Goal: Information Seeking & Learning: Learn about a topic

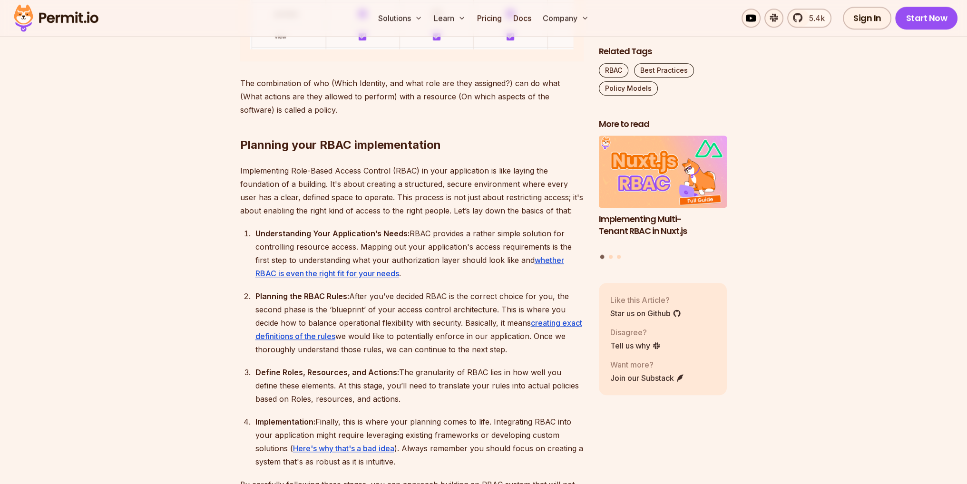
scroll to position [1189, 0]
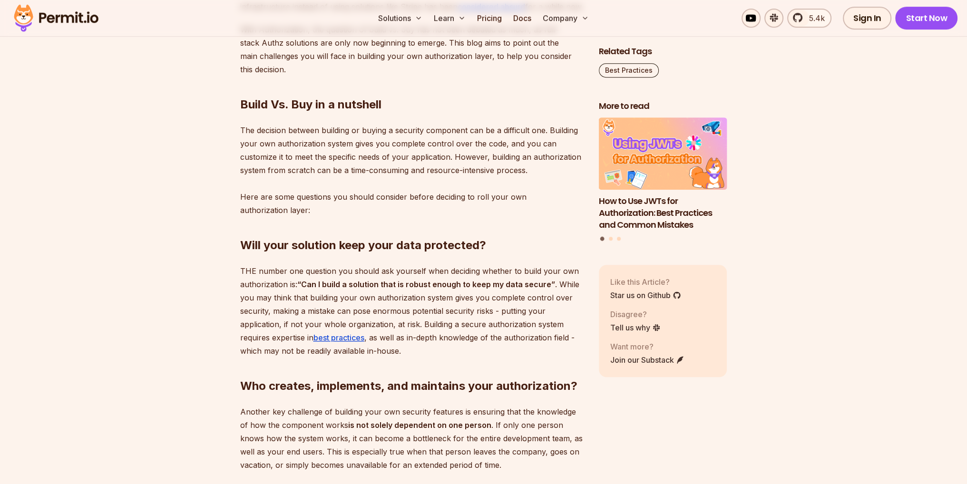
scroll to position [714, 0]
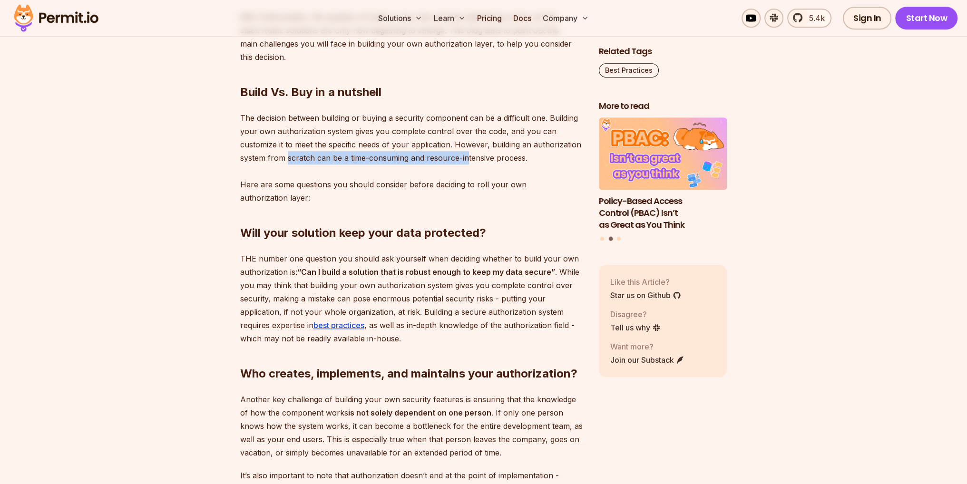
drag, startPoint x: 287, startPoint y: 170, endPoint x: 465, endPoint y: 174, distance: 178.0
click at [465, 174] on p "The decision between building or buying a security component can be a difficult…" at bounding box center [412, 157] width 344 height 93
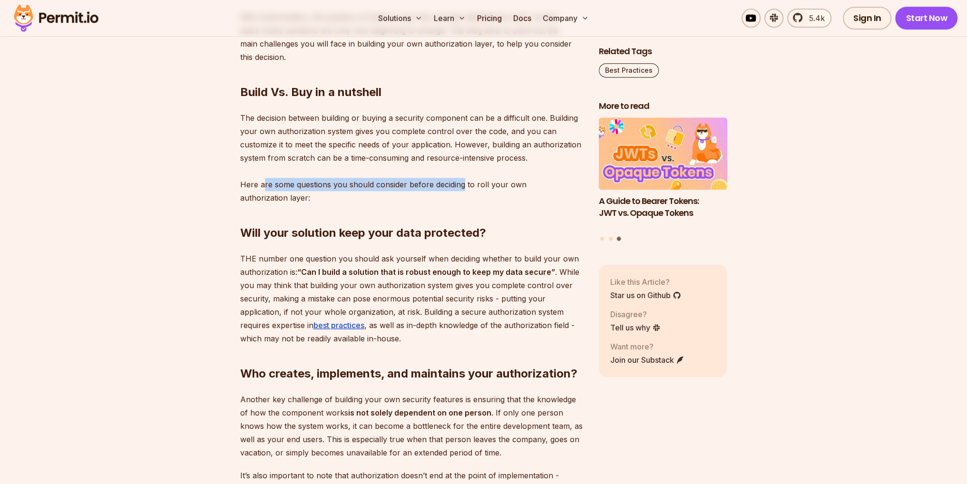
drag, startPoint x: 263, startPoint y: 194, endPoint x: 461, endPoint y: 196, distance: 197.9
click at [461, 196] on p "The decision between building or buying a security component can be a difficult…" at bounding box center [412, 157] width 344 height 93
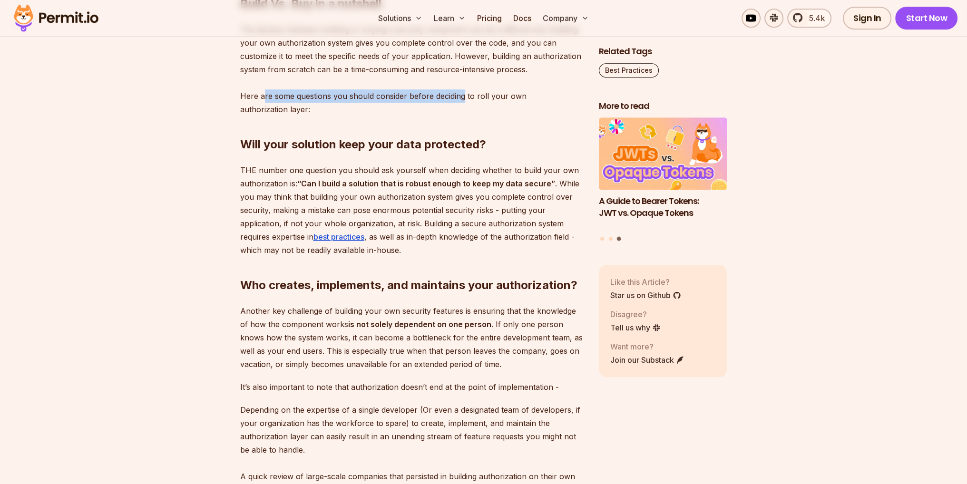
scroll to position [809, 0]
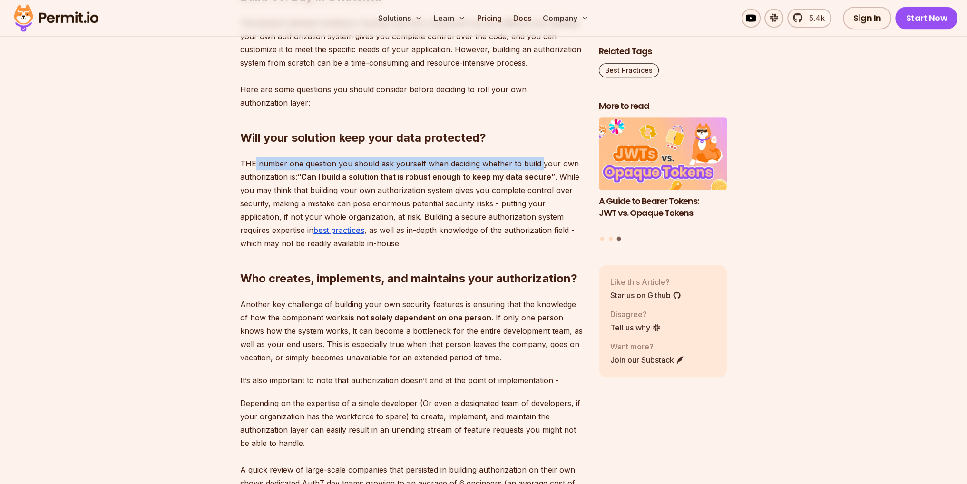
drag, startPoint x: 257, startPoint y: 180, endPoint x: 538, endPoint y: 175, distance: 281.2
click at [538, 175] on p "THE number one question you should ask yourself when deciding whether to build …" at bounding box center [412, 203] width 344 height 93
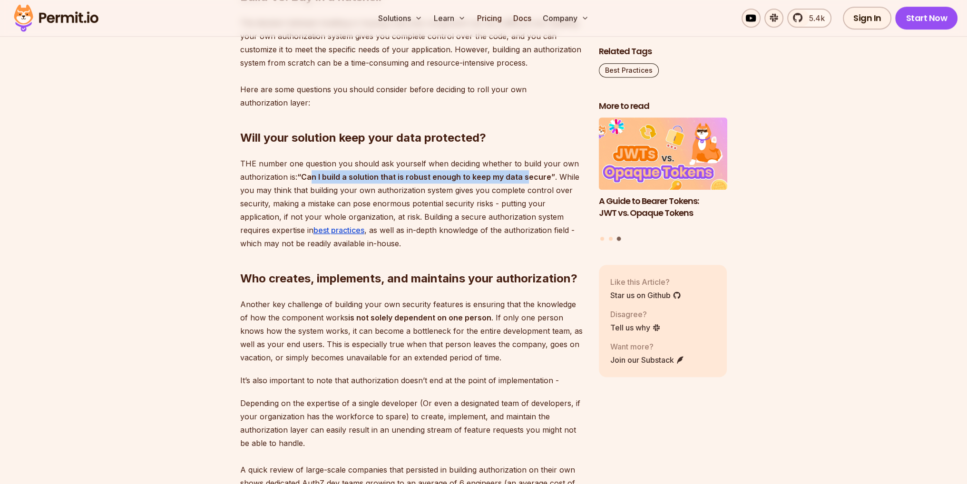
drag, startPoint x: 315, startPoint y: 193, endPoint x: 527, endPoint y: 192, distance: 211.7
click at [527, 182] on strong "“Can I build a solution that is robust enough to keep my data secure”" at bounding box center [426, 177] width 258 height 10
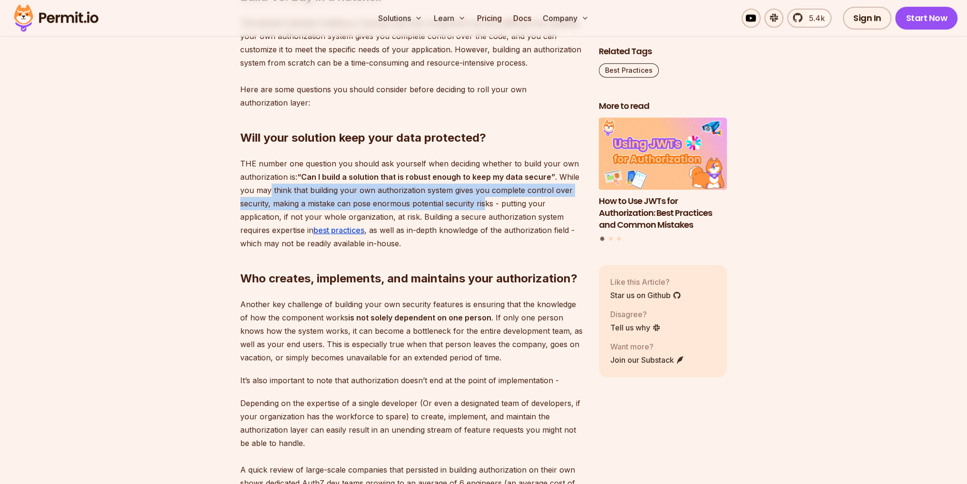
drag, startPoint x: 284, startPoint y: 211, endPoint x: 484, endPoint y: 221, distance: 200.5
click at [484, 221] on p "THE number one question you should ask yourself when deciding whether to build …" at bounding box center [412, 203] width 344 height 93
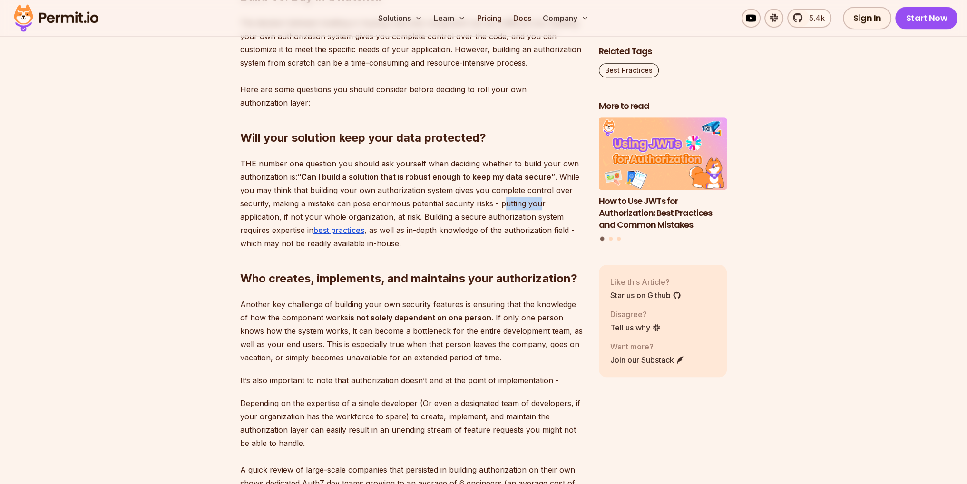
drag, startPoint x: 504, startPoint y: 217, endPoint x: 541, endPoint y: 218, distance: 37.1
click at [541, 218] on p "THE number one question you should ask yourself when deciding whether to build …" at bounding box center [412, 203] width 344 height 93
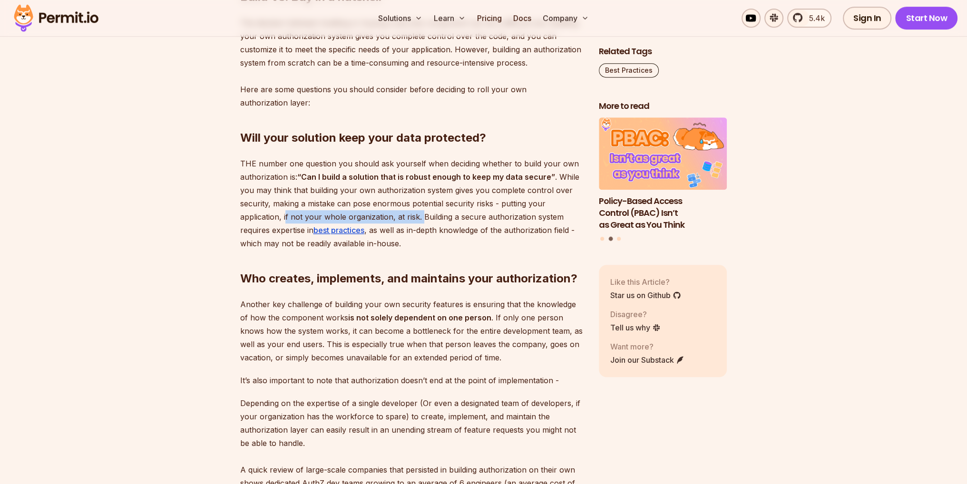
drag, startPoint x: 287, startPoint y: 235, endPoint x: 421, endPoint y: 231, distance: 133.3
click at [421, 231] on p "THE number one question you should ask yourself when deciding whether to build …" at bounding box center [412, 203] width 344 height 93
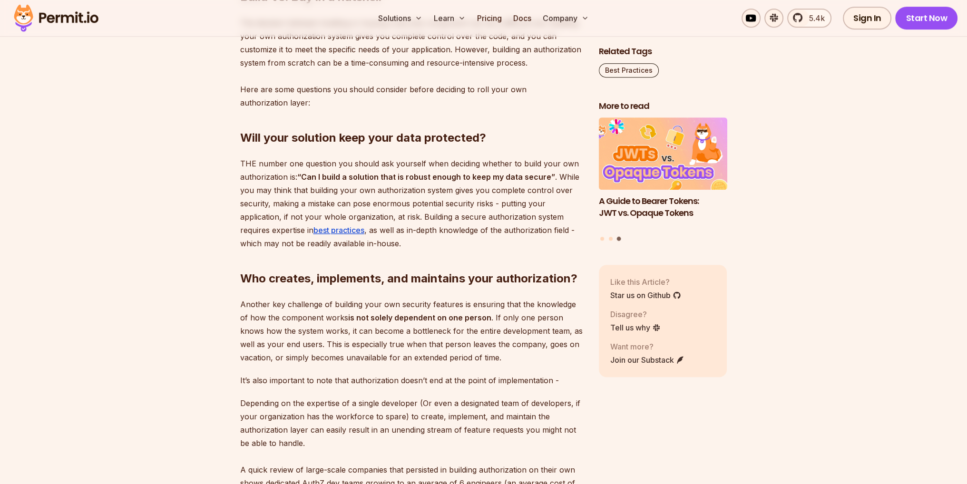
click at [432, 229] on p "THE number one question you should ask yourself when deciding whether to build …" at bounding box center [412, 203] width 344 height 93
drag, startPoint x: 421, startPoint y: 230, endPoint x: 561, endPoint y: 231, distance: 140.4
click at [561, 231] on p "THE number one question you should ask yourself when deciding whether to build …" at bounding box center [412, 203] width 344 height 93
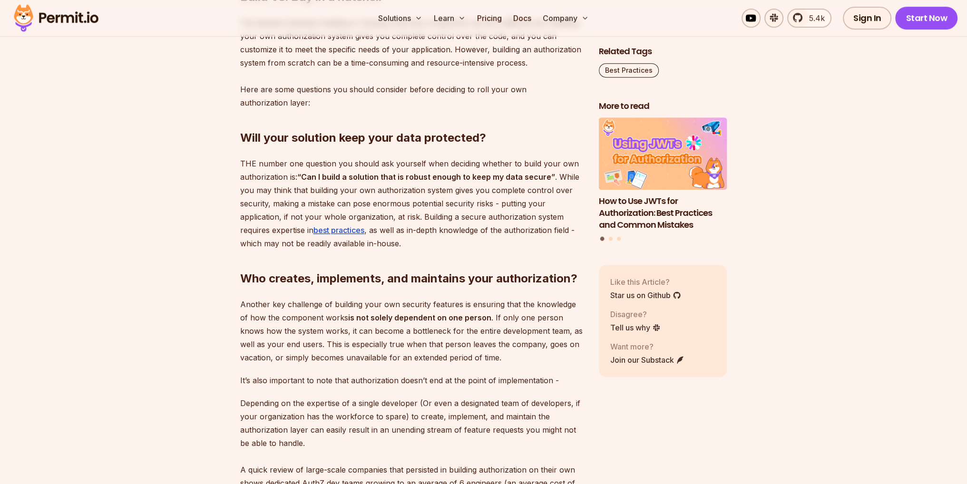
click at [434, 219] on p "THE number one question you should ask yourself when deciding whether to build …" at bounding box center [412, 203] width 344 height 93
drag, startPoint x: 422, startPoint y: 229, endPoint x: 560, endPoint y: 230, distance: 137.0
click at [560, 230] on p "THE number one question you should ask yourself when deciding whether to build …" at bounding box center [412, 203] width 344 height 93
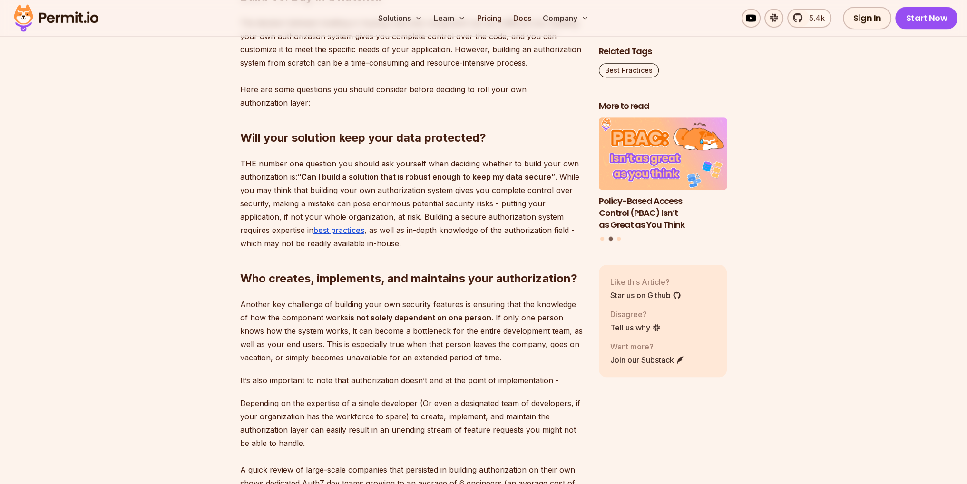
click at [434, 215] on p "THE number one question you should ask yourself when deciding whether to build …" at bounding box center [412, 203] width 344 height 93
drag, startPoint x: 422, startPoint y: 233, endPoint x: 563, endPoint y: 234, distance: 140.8
click at [563, 234] on p "THE number one question you should ask yourself when deciding whether to build …" at bounding box center [412, 203] width 344 height 93
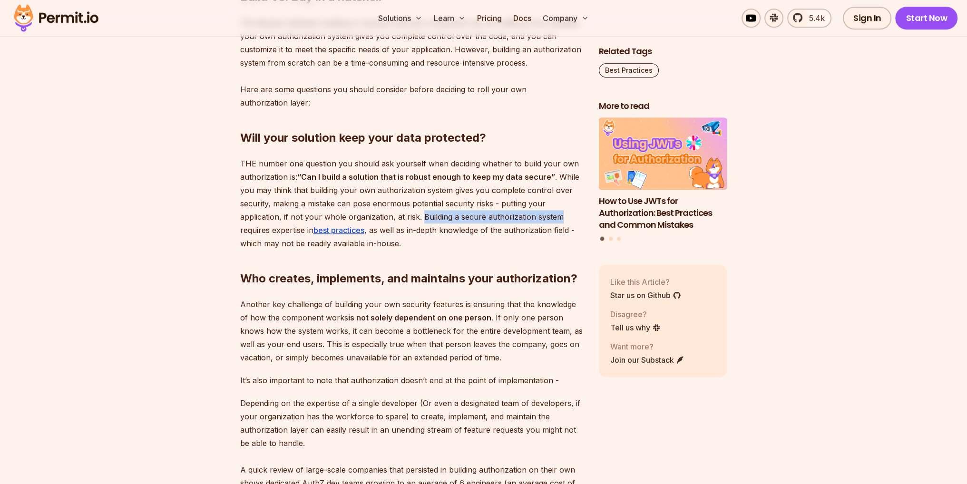
click at [446, 232] on p "THE number one question you should ask yourself when deciding whether to build …" at bounding box center [412, 203] width 344 height 93
drag, startPoint x: 421, startPoint y: 229, endPoint x: 570, endPoint y: 229, distance: 149.4
click at [570, 229] on p "THE number one question you should ask yourself when deciding whether to build …" at bounding box center [412, 203] width 344 height 93
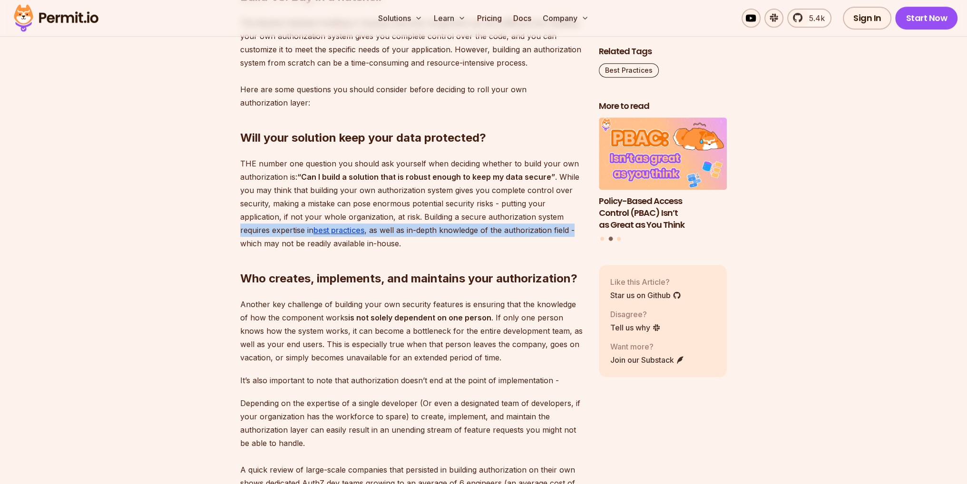
drag, startPoint x: 228, startPoint y: 241, endPoint x: 418, endPoint y: 257, distance: 191.0
drag, startPoint x: 251, startPoint y: 254, endPoint x: 402, endPoint y: 253, distance: 150.3
click at [395, 250] on p "THE number one question you should ask yourself when deciding whether to build …" at bounding box center [412, 203] width 344 height 93
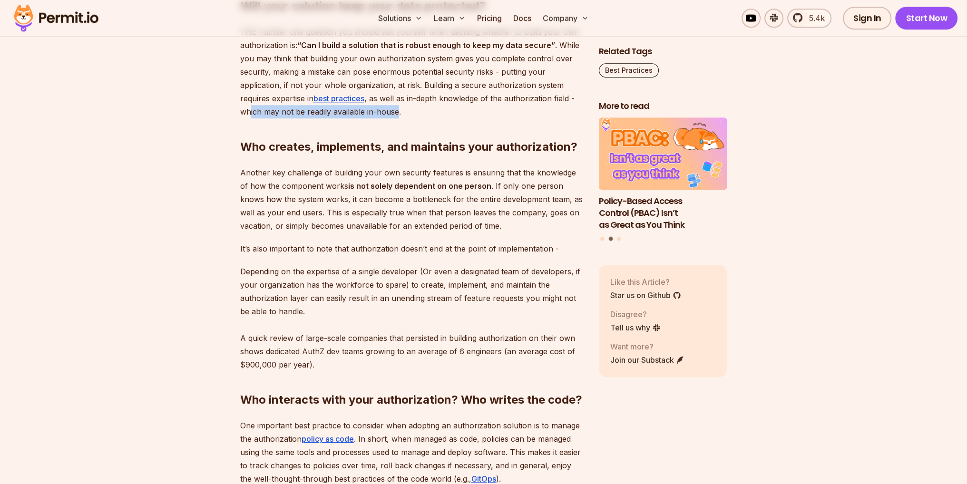
scroll to position [952, 0]
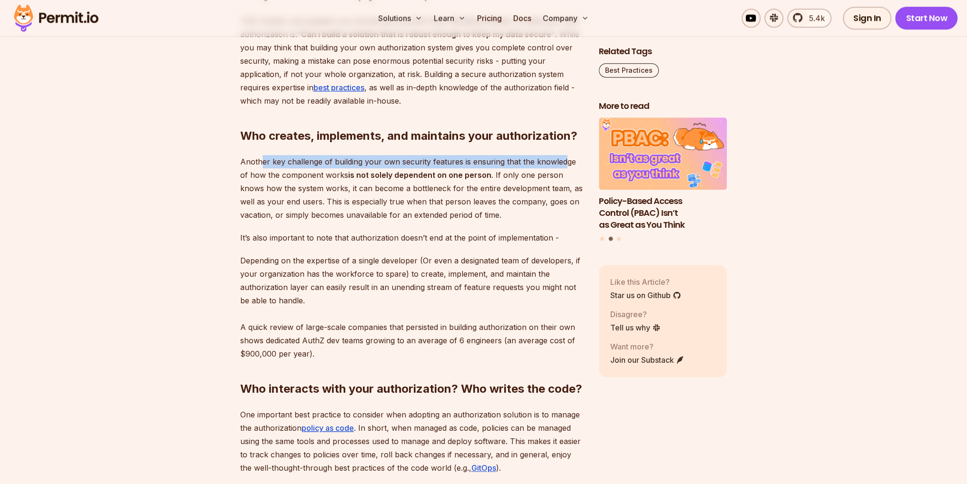
drag, startPoint x: 261, startPoint y: 179, endPoint x: 563, endPoint y: 172, distance: 302.2
click at [563, 172] on p "Another key challenge of building your own security features is ensuring that t…" at bounding box center [412, 188] width 344 height 67
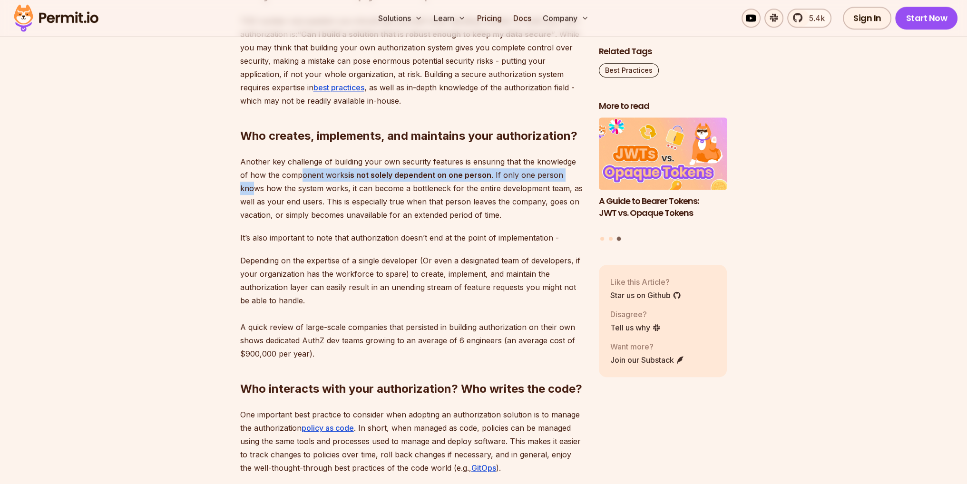
drag, startPoint x: 289, startPoint y: 190, endPoint x: 562, endPoint y: 186, distance: 272.6
click at [562, 186] on p "Another key challenge of building your own security features is ensuring that t…" at bounding box center [412, 188] width 344 height 67
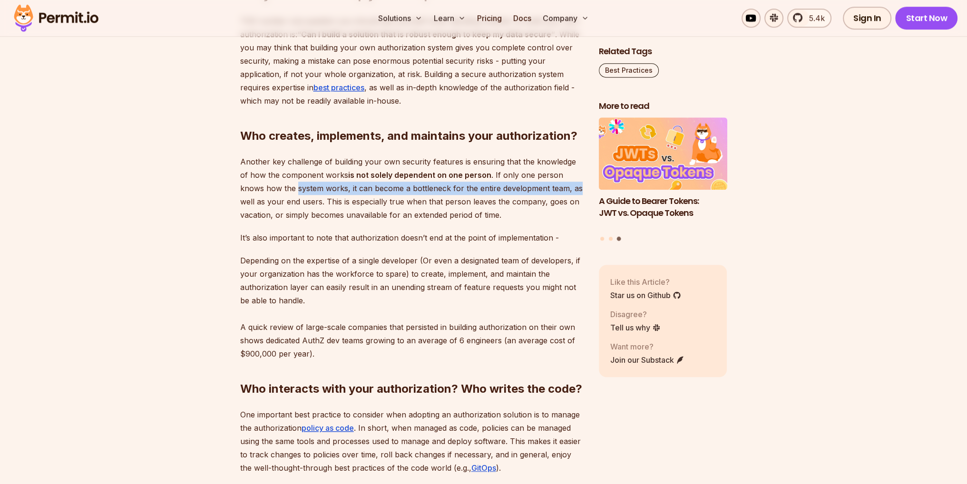
drag, startPoint x: 272, startPoint y: 206, endPoint x: 551, endPoint y: 202, distance: 278.8
click at [551, 202] on p "Another key challenge of building your own security features is ensuring that t…" at bounding box center [412, 188] width 344 height 67
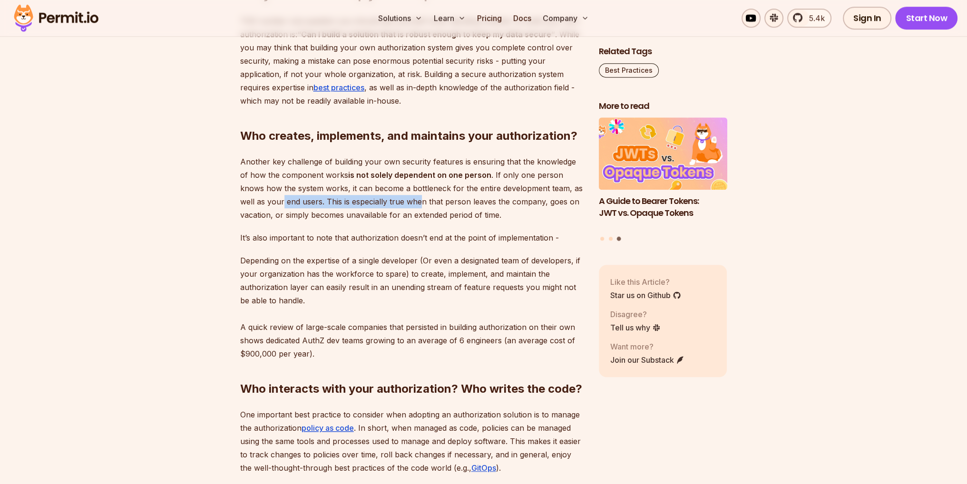
drag, startPoint x: 263, startPoint y: 215, endPoint x: 395, endPoint y: 220, distance: 132.3
click at [395, 220] on p "Another key challenge of building your own security features is ensuring that t…" at bounding box center [412, 188] width 344 height 67
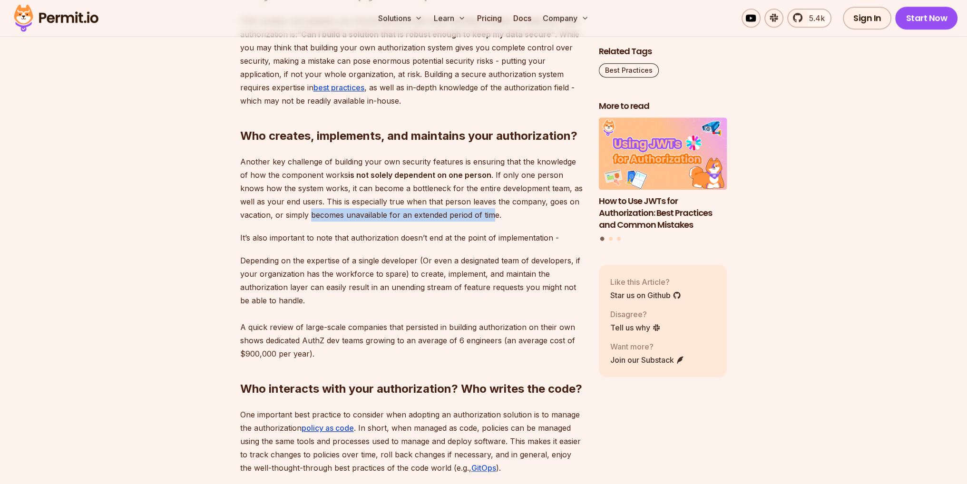
drag, startPoint x: 276, startPoint y: 233, endPoint x: 457, endPoint y: 224, distance: 181.0
click at [457, 222] on p "Another key challenge of building your own security features is ensuring that t…" at bounding box center [412, 188] width 344 height 67
drag, startPoint x: 300, startPoint y: 216, endPoint x: 498, endPoint y: 212, distance: 198.0
click at [498, 212] on p "Another key challenge of building your own security features is ensuring that t…" at bounding box center [412, 188] width 344 height 67
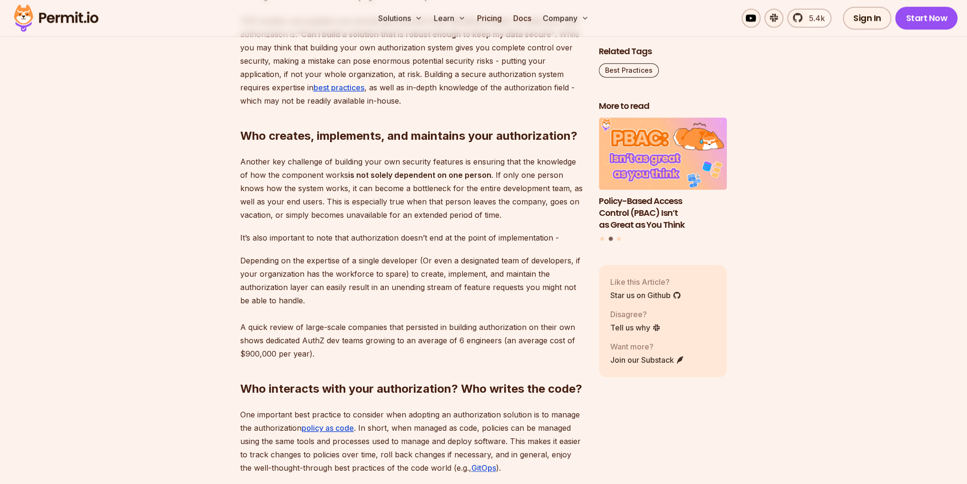
click at [439, 242] on div "Building a secure application is a top priority for any developer, and managing…" at bounding box center [412, 457] width 344 height 1621
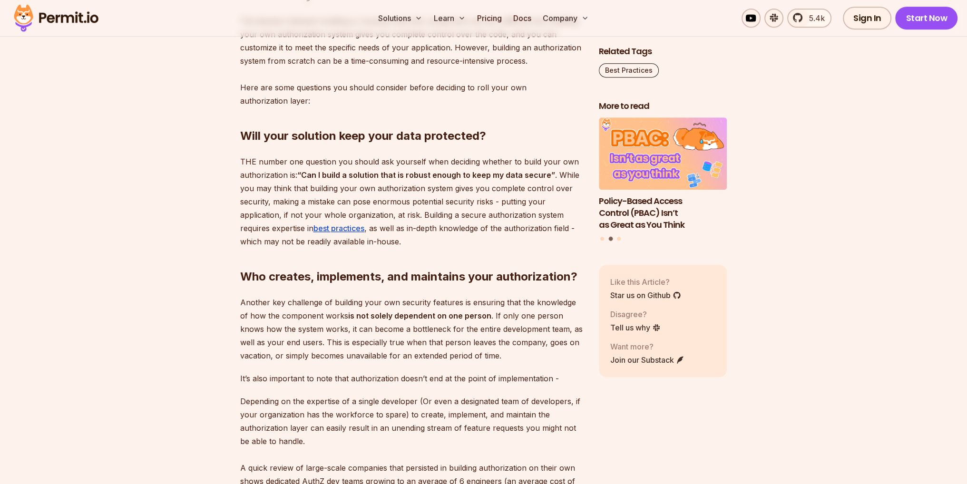
scroll to position [809, 0]
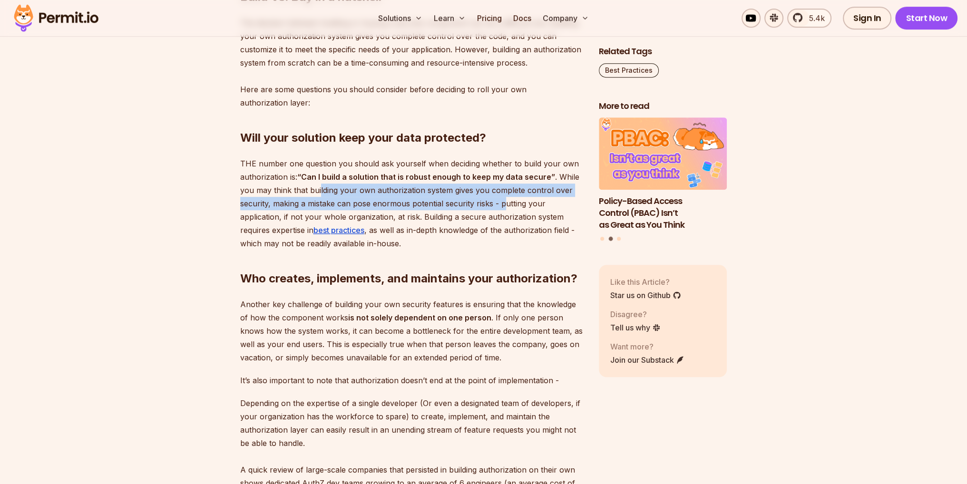
drag, startPoint x: 322, startPoint y: 202, endPoint x: 503, endPoint y: 223, distance: 182.5
click at [503, 223] on p "THE number one question you should ask yourself when deciding whether to build …" at bounding box center [412, 203] width 344 height 93
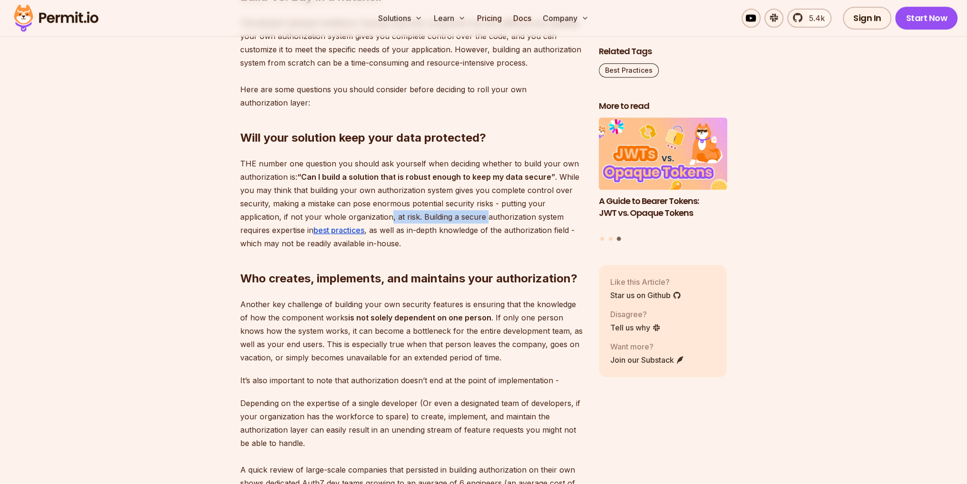
drag, startPoint x: 394, startPoint y: 232, endPoint x: 484, endPoint y: 236, distance: 89.5
click at [484, 236] on p "THE number one question you should ask yourself when deciding whether to build …" at bounding box center [412, 203] width 344 height 93
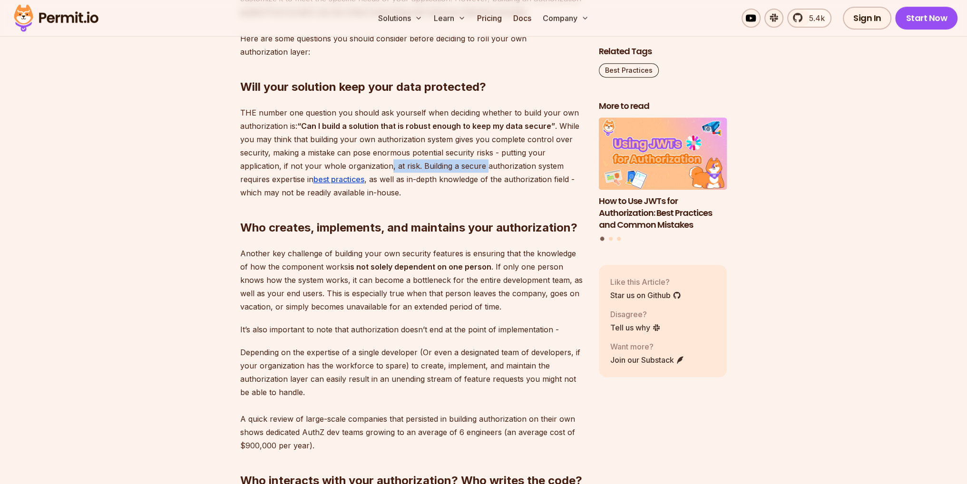
scroll to position [904, 0]
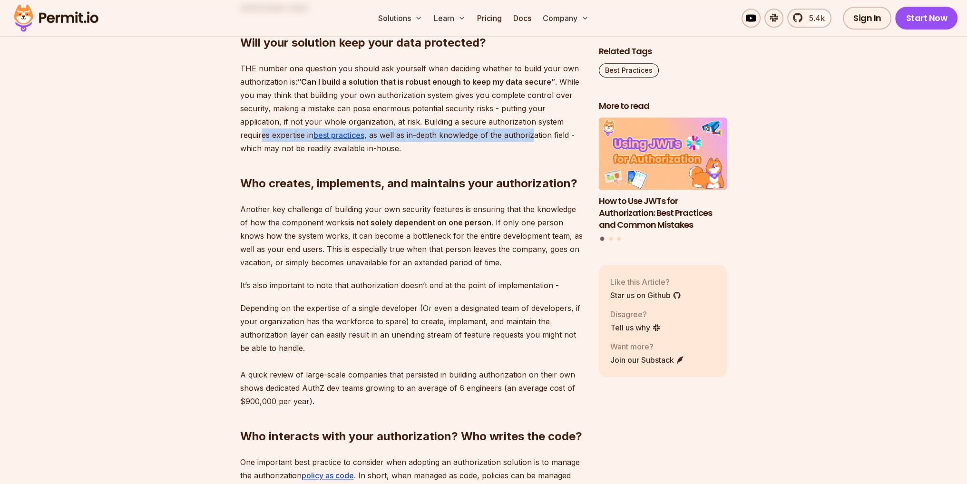
drag, startPoint x: 263, startPoint y: 151, endPoint x: 537, endPoint y: 152, distance: 274.5
click at [537, 152] on p "THE number one question you should ask yourself when deciding whether to build …" at bounding box center [412, 108] width 344 height 93
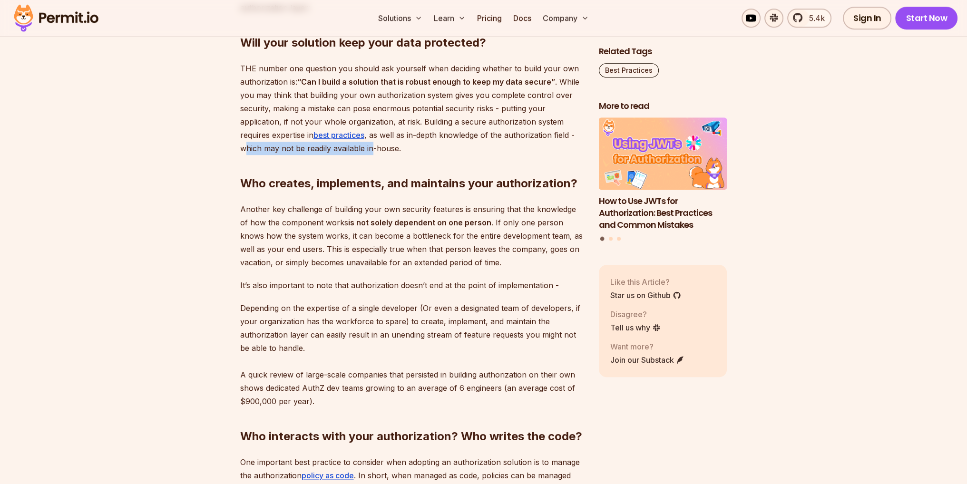
drag, startPoint x: 247, startPoint y: 162, endPoint x: 372, endPoint y: 166, distance: 124.7
click at [372, 155] on p "THE number one question you should ask yourself when deciding whether to build …" at bounding box center [412, 108] width 344 height 93
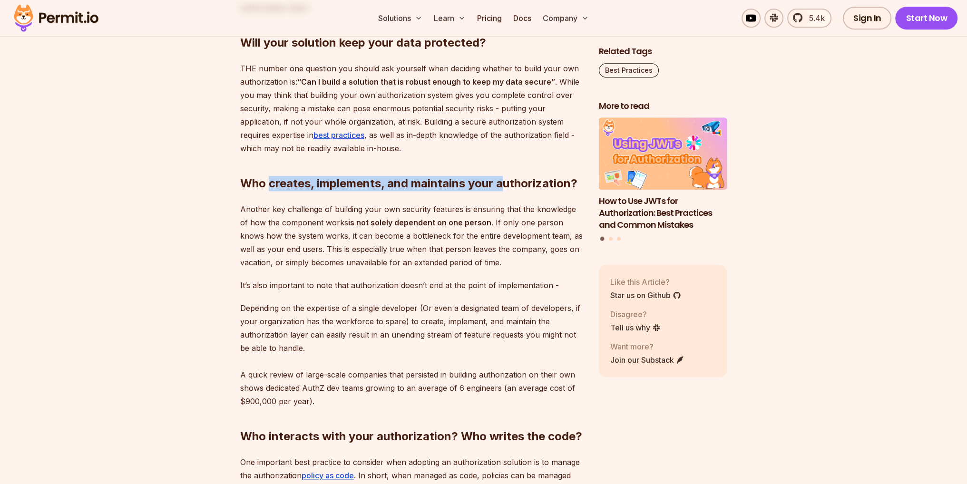
drag, startPoint x: 271, startPoint y: 202, endPoint x: 507, endPoint y: 195, distance: 236.5
click at [507, 191] on h2 "Who creates, implements, and maintains your authorization?" at bounding box center [412, 164] width 344 height 53
drag, startPoint x: 301, startPoint y: 221, endPoint x: 400, endPoint y: 217, distance: 99.0
click at [400, 217] on p "Another key challenge of building your own security features is ensuring that t…" at bounding box center [412, 236] width 344 height 67
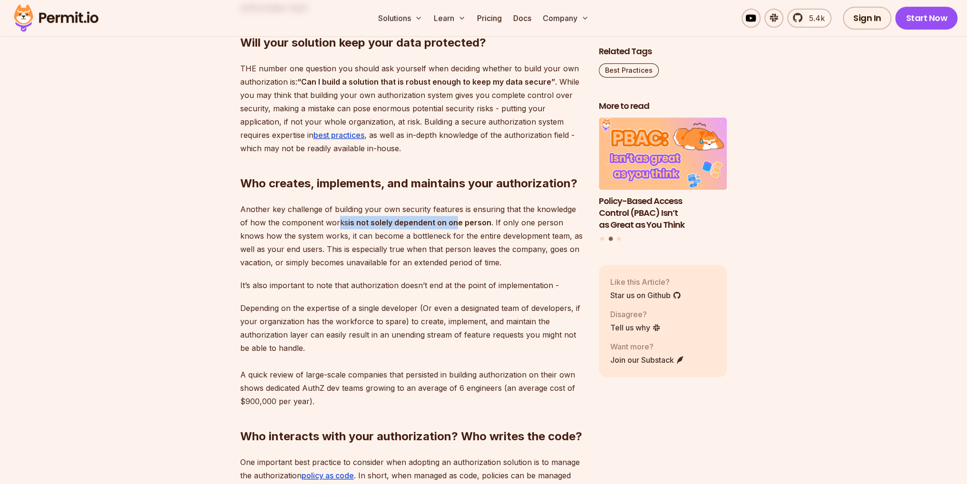
drag, startPoint x: 327, startPoint y: 235, endPoint x: 470, endPoint y: 232, distance: 142.7
click at [442, 233] on p "Another key challenge of building your own security features is ensuring that t…" at bounding box center [412, 236] width 344 height 67
drag, startPoint x: 496, startPoint y: 233, endPoint x: 548, endPoint y: 235, distance: 51.9
click at [548, 235] on p "Another key challenge of building your own security features is ensuring that t…" at bounding box center [412, 236] width 344 height 67
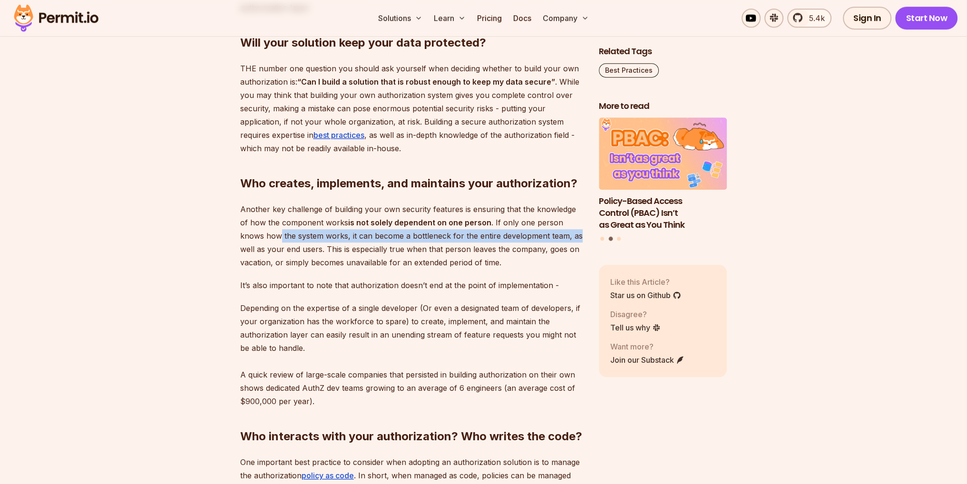
drag, startPoint x: 309, startPoint y: 250, endPoint x: 552, endPoint y: 248, distance: 243.1
click at [552, 248] on p "Another key challenge of building your own security features is ensuring that t…" at bounding box center [412, 236] width 344 height 67
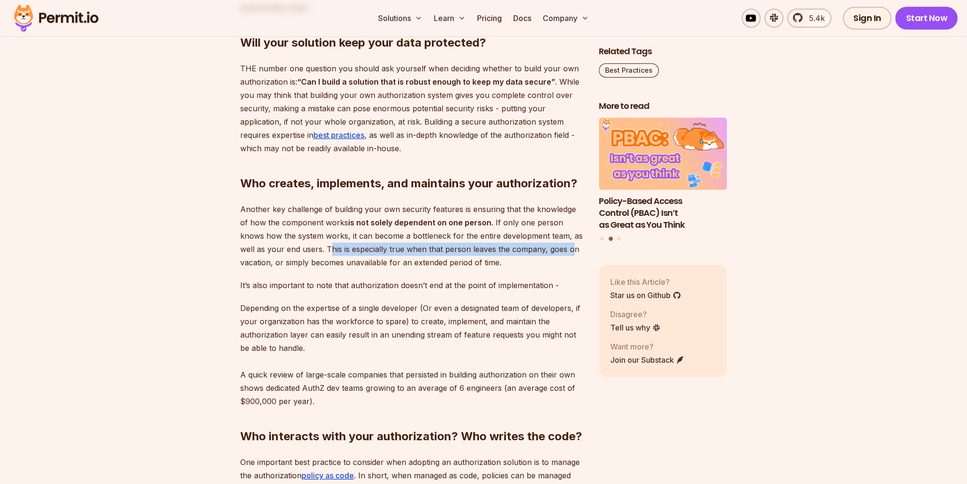
drag, startPoint x: 304, startPoint y: 265, endPoint x: 542, endPoint y: 269, distance: 237.4
click at [542, 269] on p "Another key challenge of building your own security features is ensuring that t…" at bounding box center [412, 236] width 344 height 67
drag, startPoint x: 284, startPoint y: 277, endPoint x: 432, endPoint y: 281, distance: 148.0
click at [432, 269] on p "Another key challenge of building your own security features is ensuring that t…" at bounding box center [412, 236] width 344 height 67
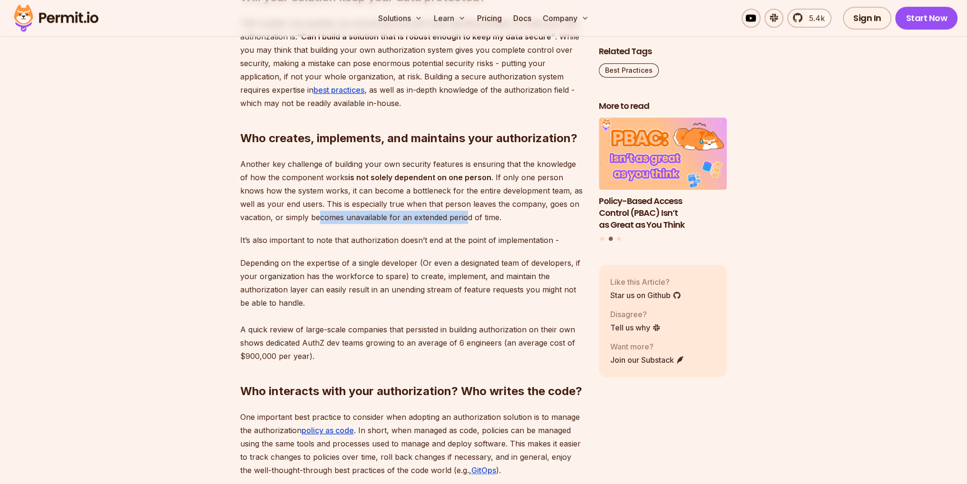
scroll to position [952, 0]
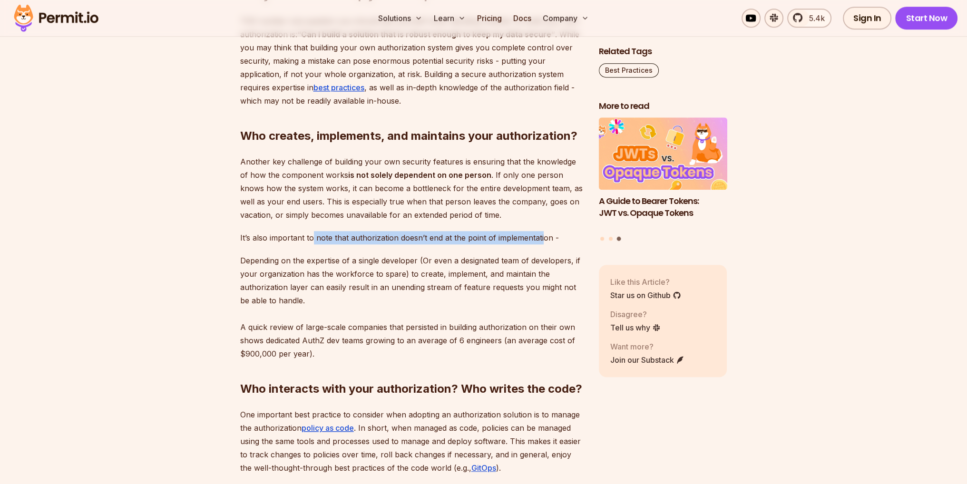
drag, startPoint x: 314, startPoint y: 255, endPoint x: 540, endPoint y: 251, distance: 226.0
click at [540, 245] on p "It’s also important to note that authorization doesn’t end at the point of impl…" at bounding box center [412, 237] width 344 height 13
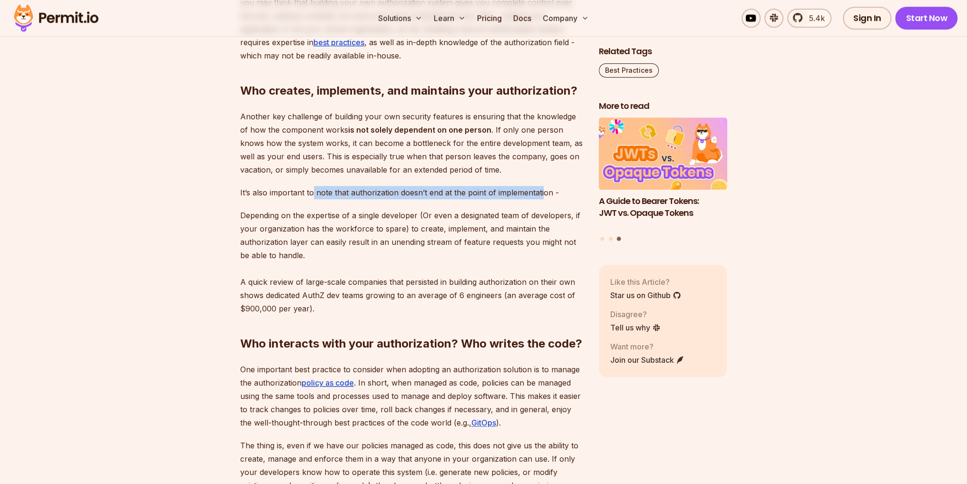
scroll to position [999, 0]
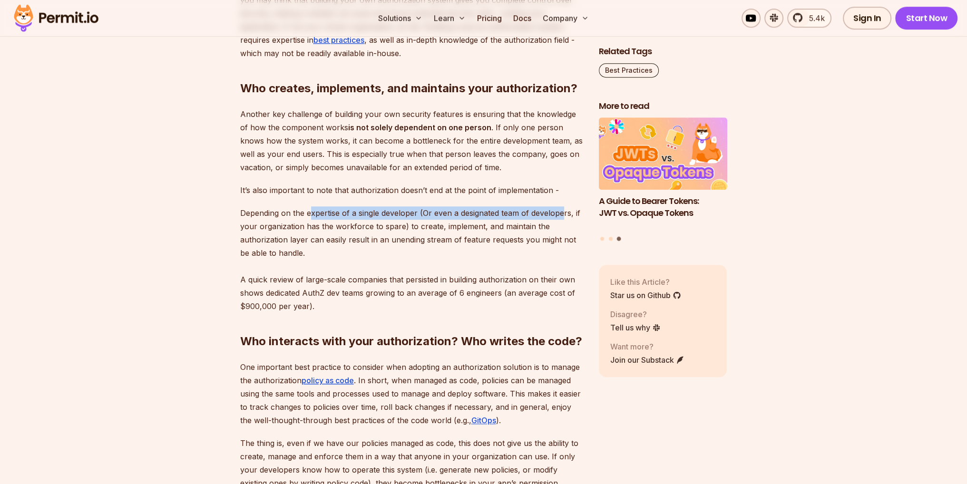
drag, startPoint x: 309, startPoint y: 228, endPoint x: 563, endPoint y: 228, distance: 254.5
click at [563, 228] on p "Depending on the expertise of a single developer (Or even a designated team of …" at bounding box center [412, 259] width 344 height 107
drag, startPoint x: 301, startPoint y: 241, endPoint x: 375, endPoint y: 242, distance: 74.2
click at [375, 242] on p "Depending on the expertise of a single developer (Or even a designated team of …" at bounding box center [412, 259] width 344 height 107
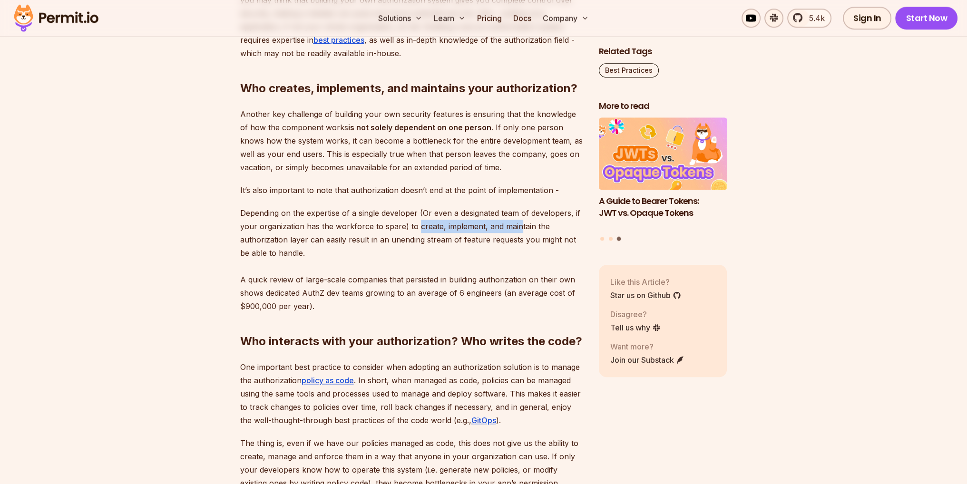
drag, startPoint x: 420, startPoint y: 242, endPoint x: 492, endPoint y: 244, distance: 72.3
click at [515, 241] on p "Depending on the expertise of a single developer (Or even a designated team of …" at bounding box center [412, 259] width 344 height 107
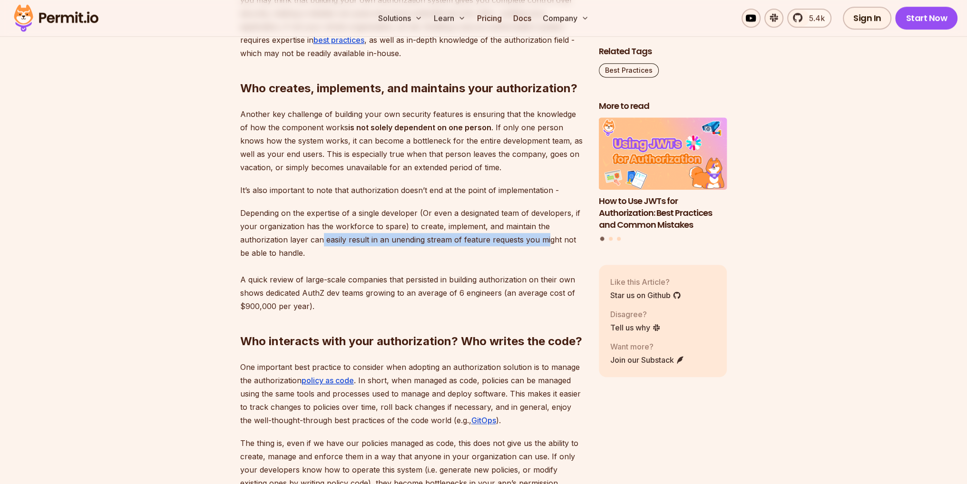
drag, startPoint x: 320, startPoint y: 252, endPoint x: 547, endPoint y: 249, distance: 226.5
click at [547, 249] on p "Depending on the expertise of a single developer (Or even a designated team of …" at bounding box center [412, 259] width 344 height 107
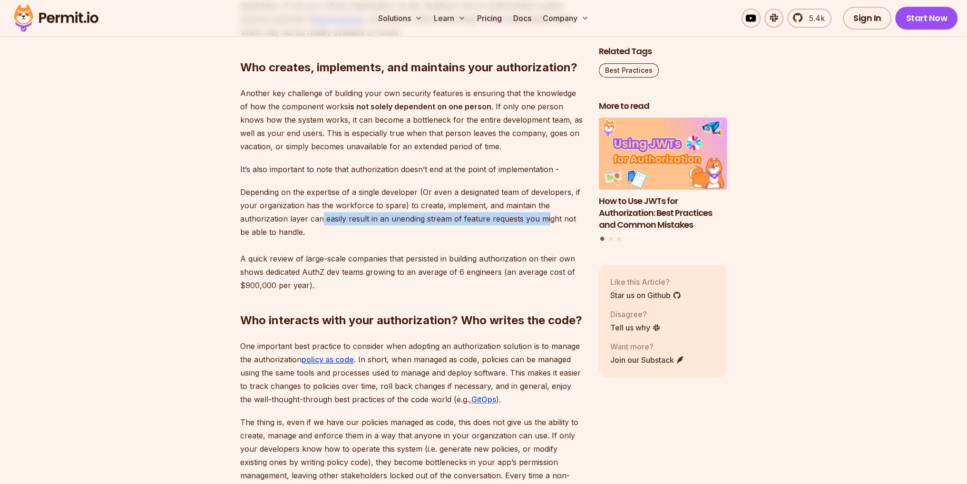
scroll to position [1047, 0]
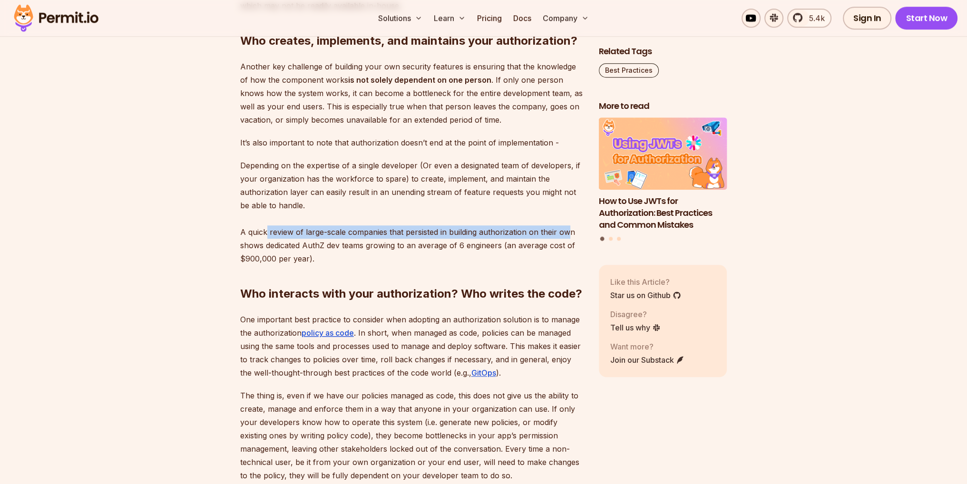
drag, startPoint x: 266, startPoint y: 245, endPoint x: 570, endPoint y: 244, distance: 304.0
click at [570, 244] on p "Depending on the expertise of a single developer (Or even a designated team of …" at bounding box center [412, 212] width 344 height 107
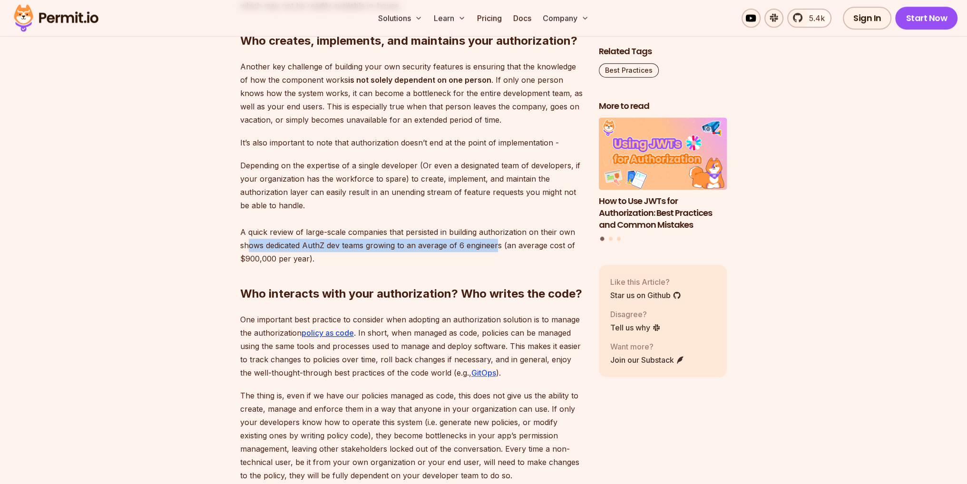
drag, startPoint x: 250, startPoint y: 259, endPoint x: 497, endPoint y: 259, distance: 246.9
click at [497, 259] on p "Depending on the expertise of a single developer (Or even a designated team of …" at bounding box center [412, 212] width 344 height 107
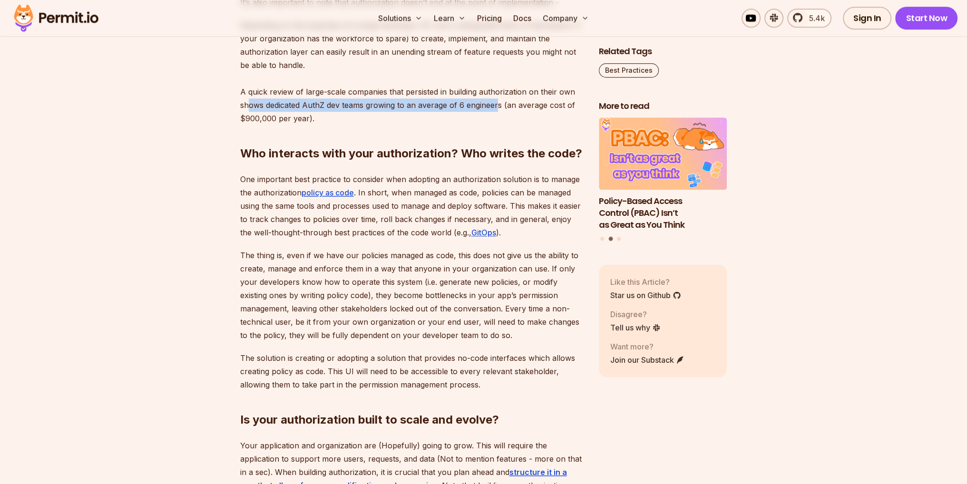
scroll to position [1189, 0]
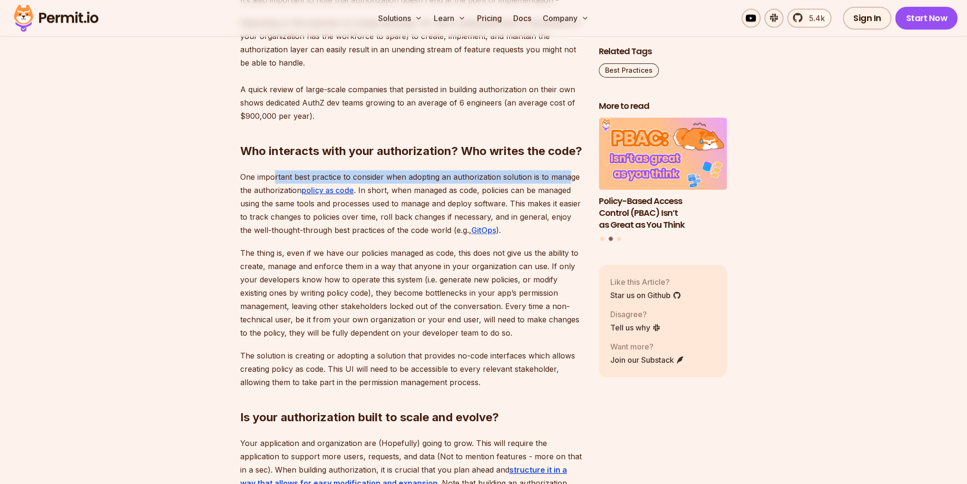
drag, startPoint x: 276, startPoint y: 191, endPoint x: 567, endPoint y: 192, distance: 290.7
click at [567, 192] on p "One important best practice to consider when adopting an authorization solution…" at bounding box center [412, 203] width 344 height 67
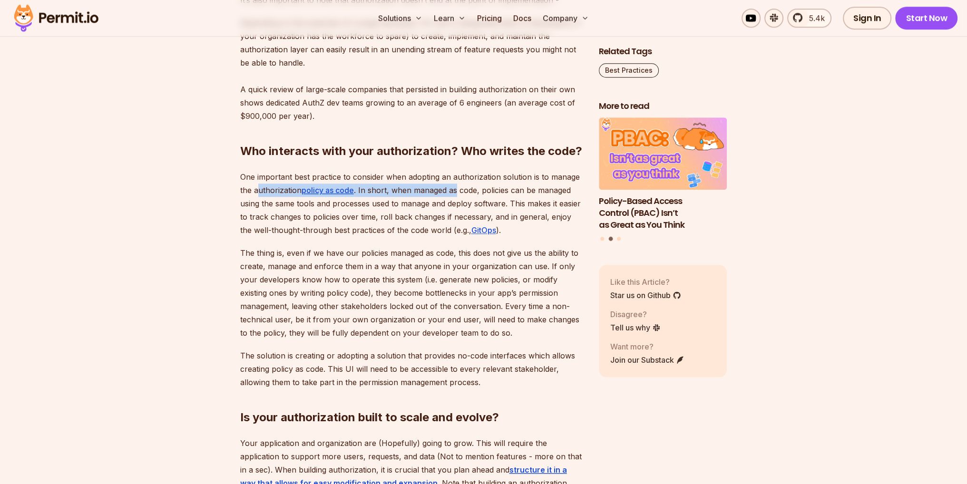
drag, startPoint x: 257, startPoint y: 208, endPoint x: 455, endPoint y: 208, distance: 197.9
click at [455, 208] on p "One important best practice to consider when adopting an authorization solution…" at bounding box center [412, 203] width 344 height 67
click at [472, 208] on p "One important best practice to consider when adopting an authorization solution…" at bounding box center [412, 203] width 344 height 67
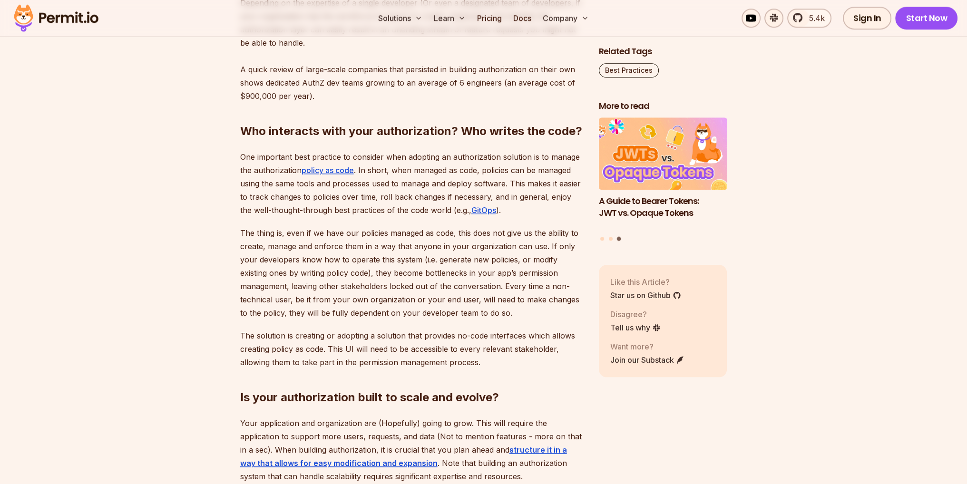
scroll to position [1237, 0]
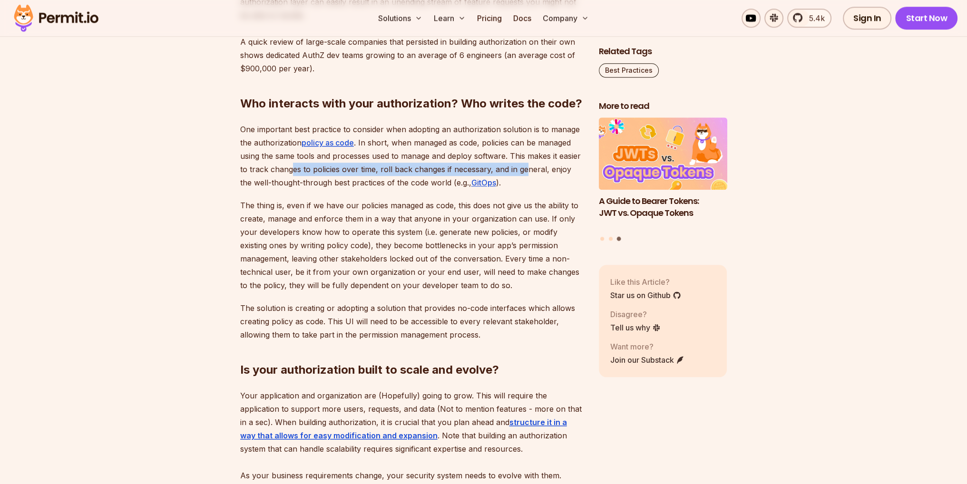
drag, startPoint x: 292, startPoint y: 181, endPoint x: 524, endPoint y: 182, distance: 232.2
click at [524, 182] on p "One important best practice to consider when adopting an authorization solution…" at bounding box center [412, 156] width 344 height 67
drag, startPoint x: 271, startPoint y: 199, endPoint x: 405, endPoint y: 200, distance: 134.2
click at [405, 189] on p "One important best practice to consider when adopting an authorization solution…" at bounding box center [412, 156] width 344 height 67
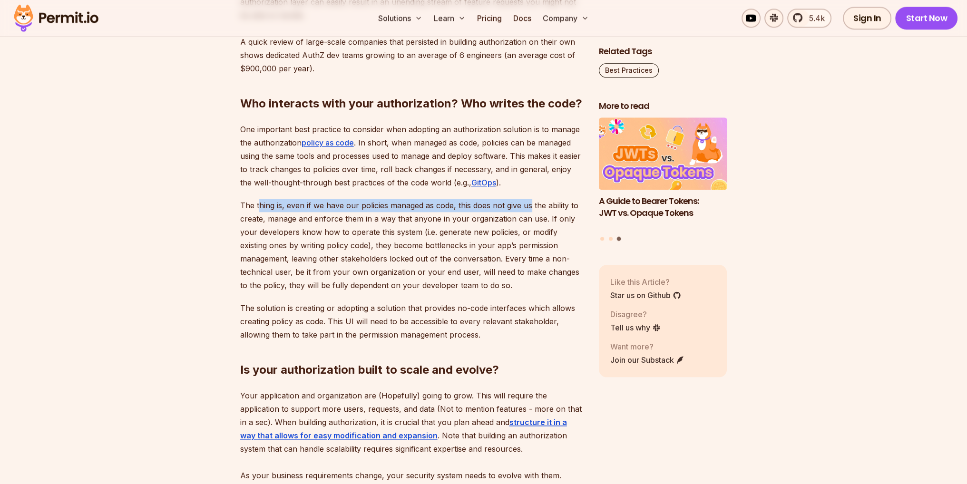
drag, startPoint x: 258, startPoint y: 221, endPoint x: 530, endPoint y: 216, distance: 271.7
click at [530, 216] on p "The thing is, even if we have our policies managed as code, this does not give …" at bounding box center [412, 245] width 344 height 93
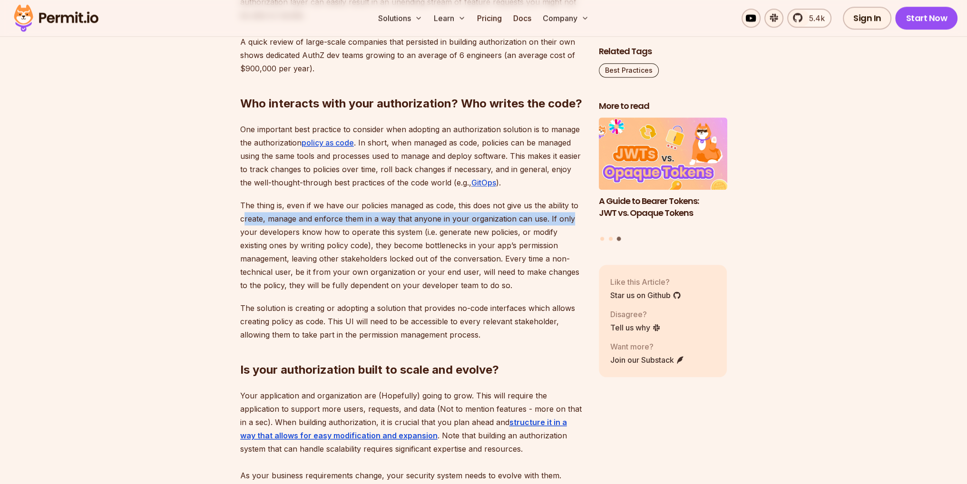
drag, startPoint x: 268, startPoint y: 232, endPoint x: 566, endPoint y: 232, distance: 297.8
click at [566, 232] on p "The thing is, even if we have our policies managed as code, this does not give …" at bounding box center [412, 245] width 344 height 93
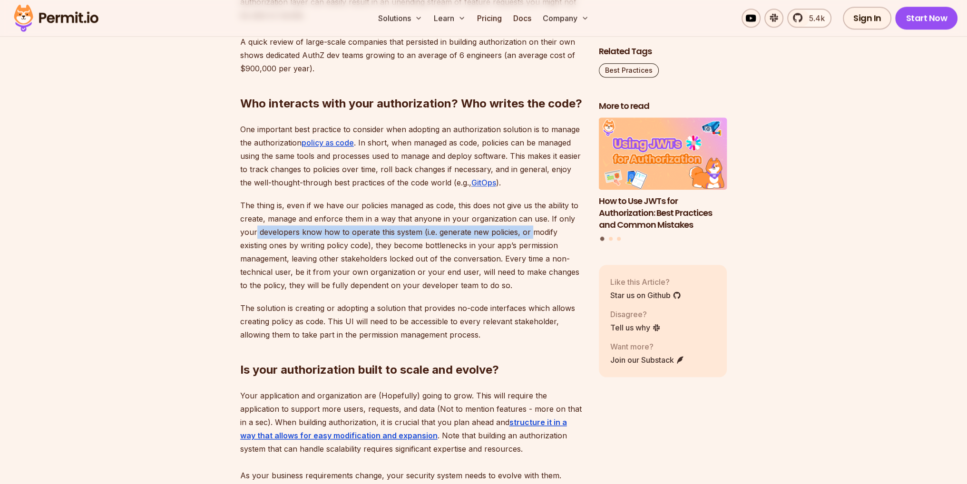
drag, startPoint x: 255, startPoint y: 246, endPoint x: 532, endPoint y: 243, distance: 276.9
click at [532, 243] on p "The thing is, even if we have our policies managed as code, this does not give …" at bounding box center [412, 245] width 344 height 93
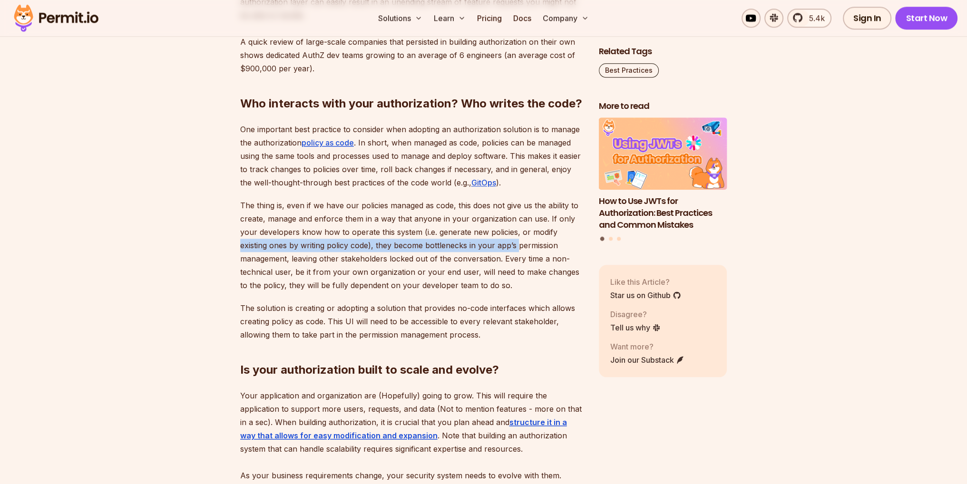
drag, startPoint x: 234, startPoint y: 262, endPoint x: 518, endPoint y: 254, distance: 284.1
click at [518, 254] on section "Table of Contents Building a secure application is a top priority for any devel…" at bounding box center [483, 245] width 967 height 1867
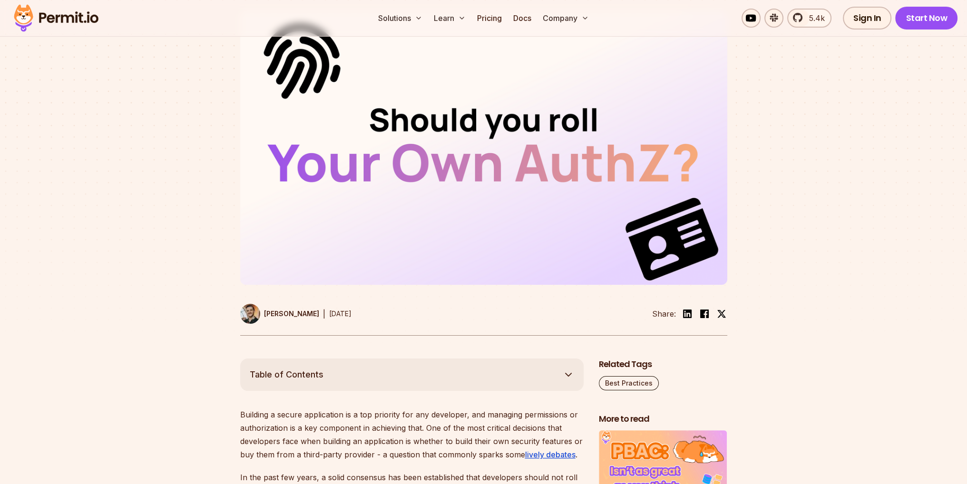
scroll to position [0, 0]
